Goal: Task Accomplishment & Management: Manage account settings

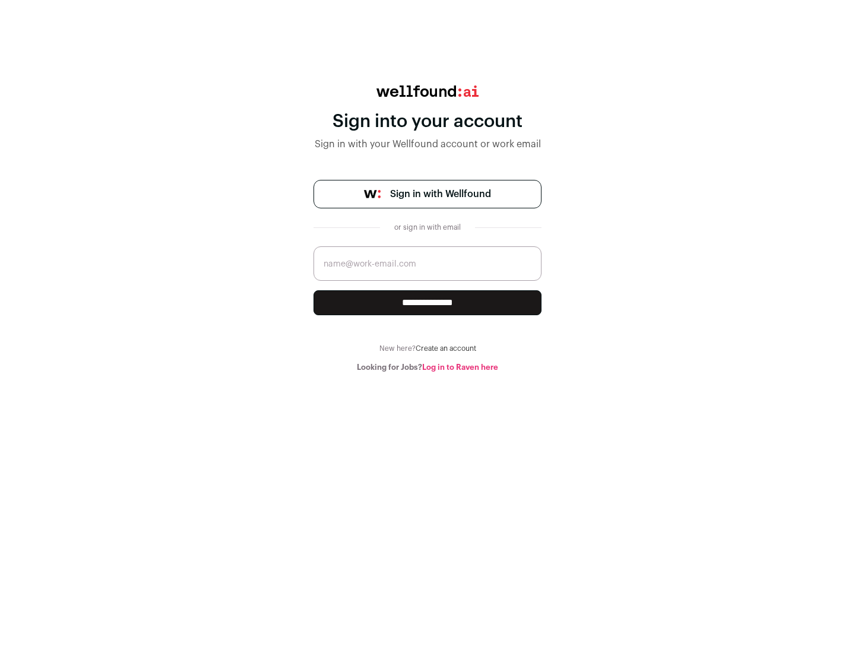
click at [440, 194] on span "Sign in with Wellfound" at bounding box center [440, 194] width 101 height 14
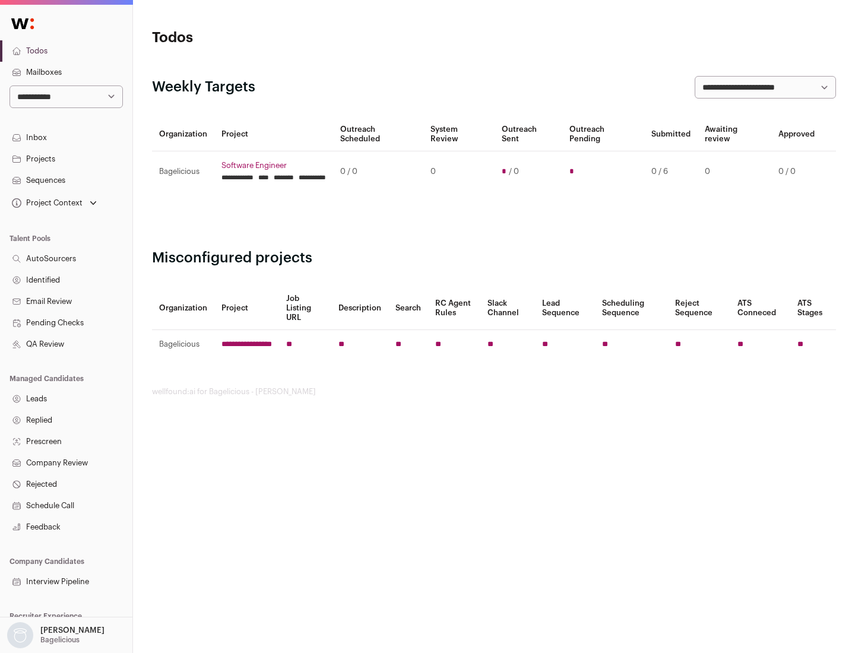
click at [66, 159] on link "Projects" at bounding box center [66, 158] width 132 height 21
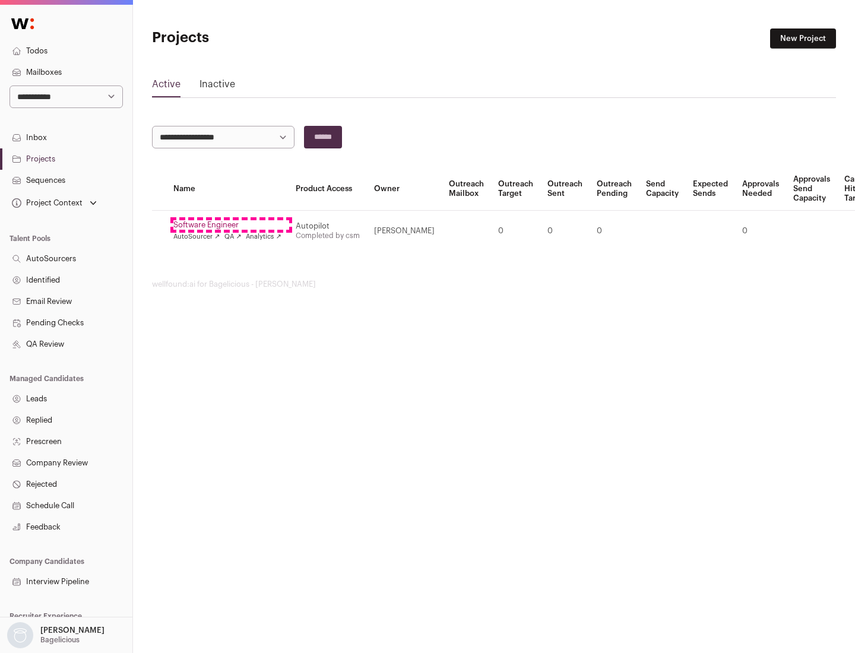
click at [231, 225] on link "Software Engineer" at bounding box center [227, 224] width 108 height 9
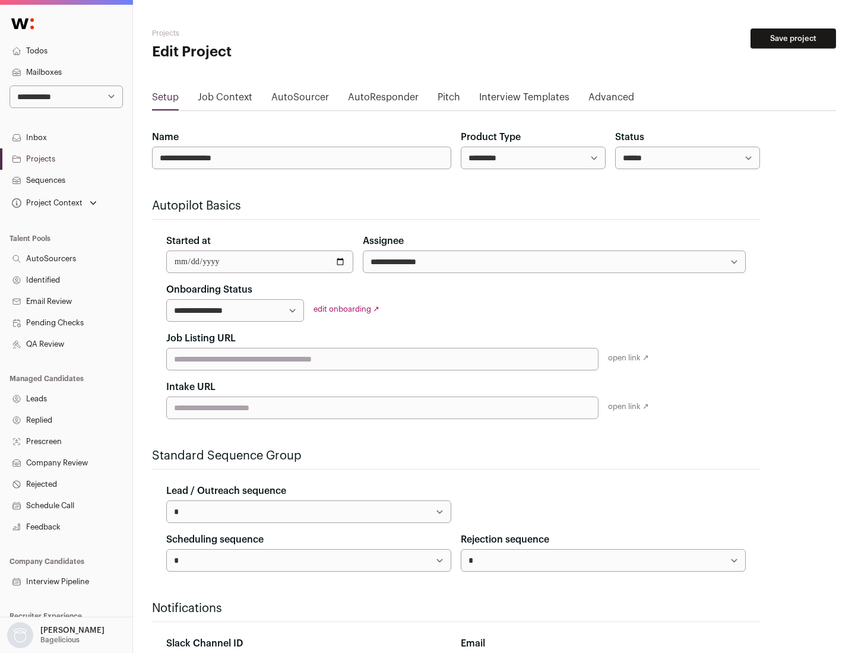
click at [793, 39] on button "Save project" at bounding box center [792, 38] width 85 height 20
